Goal: Understand process/instructions

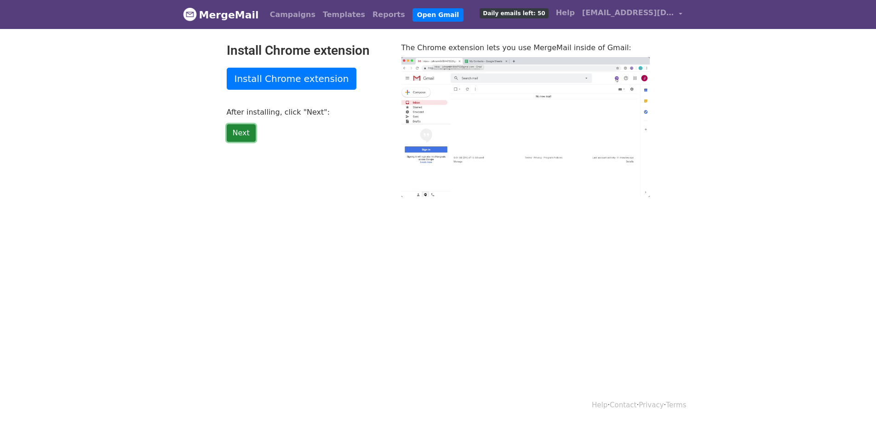
type input "43.95"
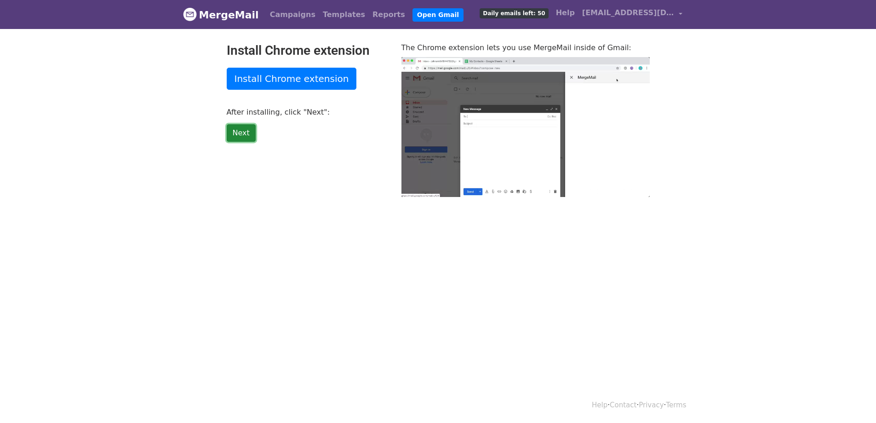
click at [239, 134] on link "Next" at bounding box center [241, 132] width 29 height 17
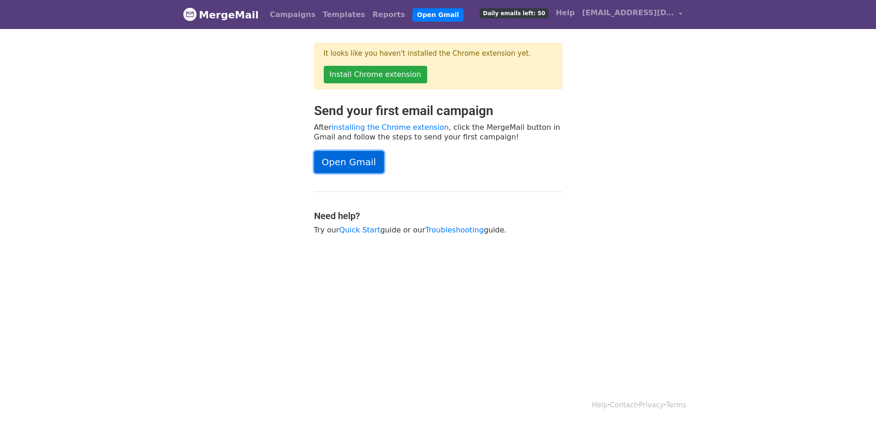
click at [351, 162] on link "Open Gmail" at bounding box center [349, 162] width 70 height 22
